Goal: Task Accomplishment & Management: Complete application form

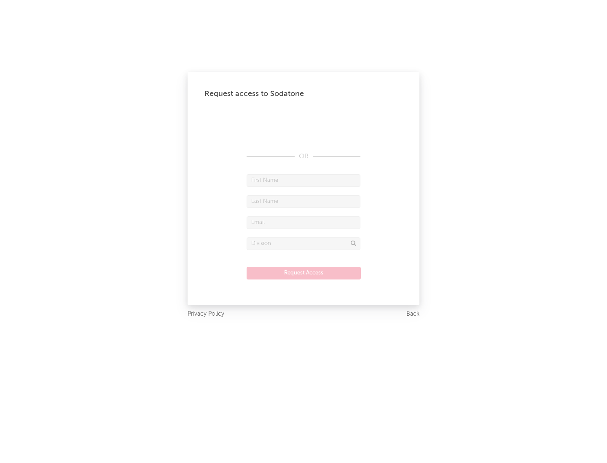
click at [303, 180] on input "text" at bounding box center [303, 180] width 114 height 13
type input "[PERSON_NAME]"
click at [303, 201] on input "text" at bounding box center [303, 201] width 114 height 13
type input "[PERSON_NAME]"
click at [303, 222] on input "text" at bounding box center [303, 223] width 114 height 13
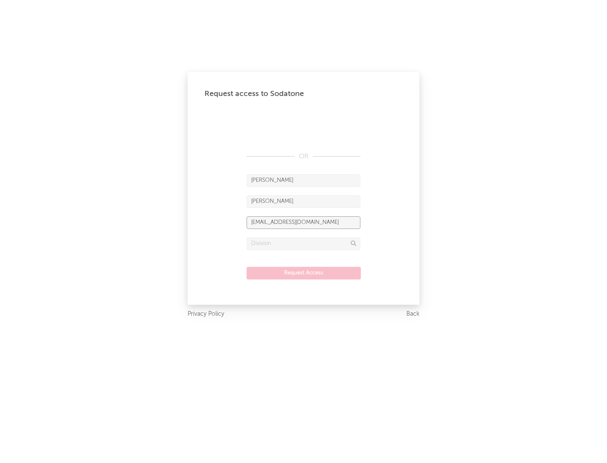
type input "[EMAIL_ADDRESS][DOMAIN_NAME]"
click at [303, 244] on input "text" at bounding box center [303, 244] width 114 height 13
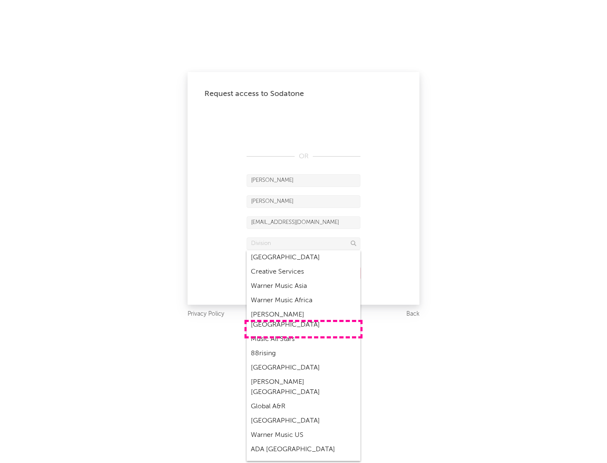
click at [303, 332] on div "Music All Stars" at bounding box center [303, 339] width 114 height 14
type input "Music All Stars"
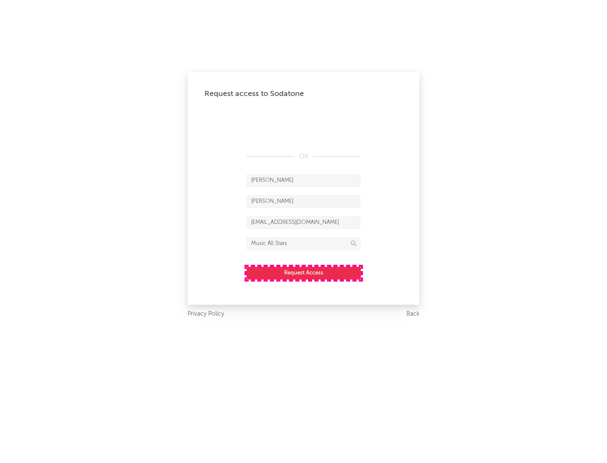
click at [303, 273] on button "Request Access" at bounding box center [303, 273] width 114 height 13
